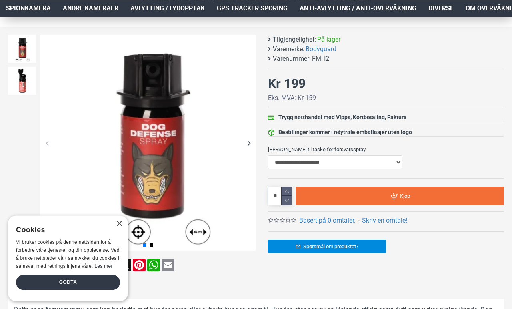
scroll to position [102, 0]
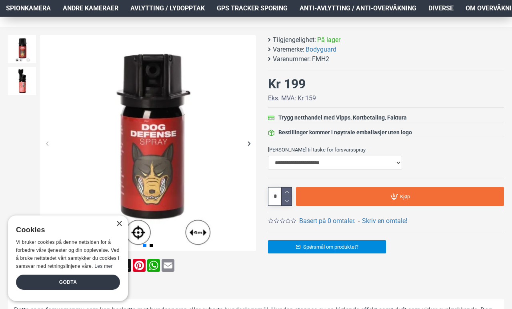
click at [121, 237] on div "× Cookies Vi bruker cookies på denne nettsiden for å forbedre våre tjenester og…" at bounding box center [68, 259] width 120 height 86
click at [121, 227] on div "×" at bounding box center [119, 224] width 6 height 6
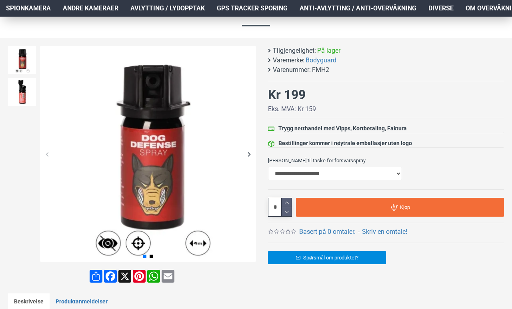
click at [249, 150] on div "Next slide" at bounding box center [249, 154] width 14 height 14
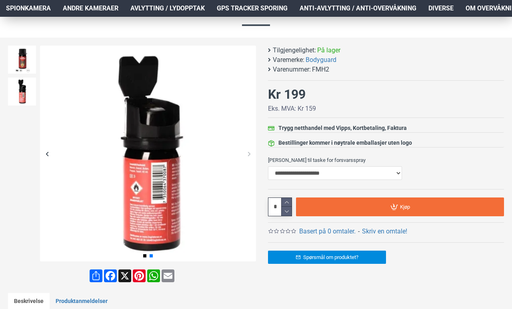
click at [247, 154] on div "Next slide" at bounding box center [249, 154] width 14 height 14
click at [241, 165] on img at bounding box center [148, 154] width 216 height 216
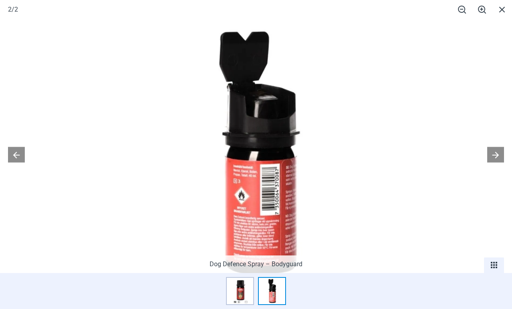
click at [498, 163] on button at bounding box center [496, 155] width 17 height 16
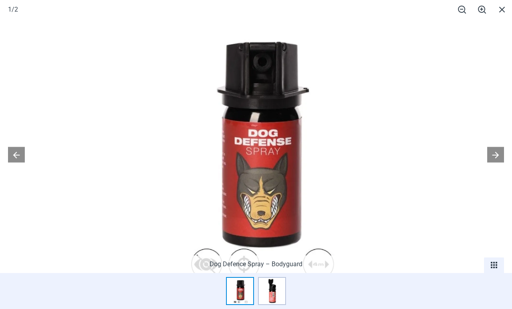
click at [495, 273] on span at bounding box center [494, 266] width 20 height 16
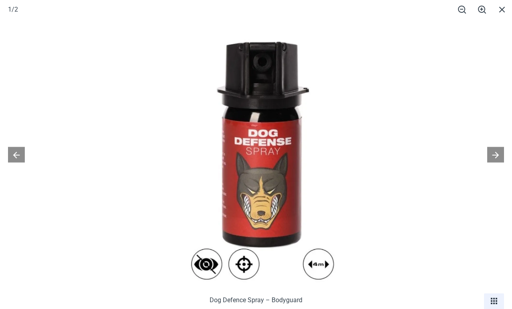
click at [497, 14] on span at bounding box center [502, 9] width 20 height 19
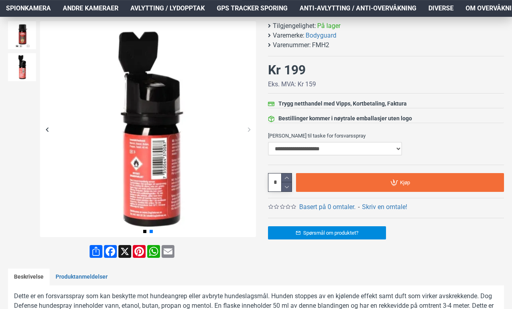
click at [396, 147] on select "**********" at bounding box center [335, 149] width 134 height 14
select select "***"
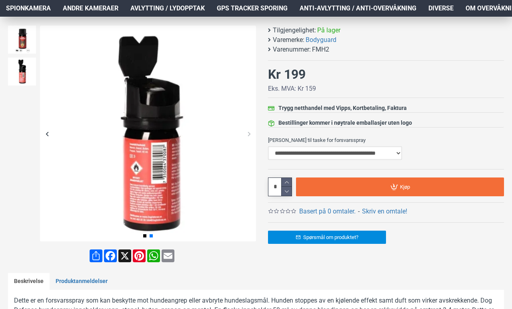
scroll to position [111, 0]
click at [46, 136] on div "Previous slide" at bounding box center [47, 134] width 14 height 14
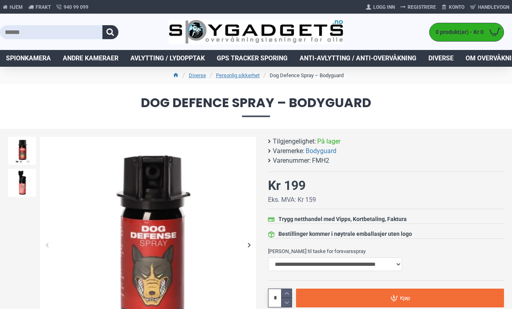
scroll to position [1, 0]
